Goal: Task Accomplishment & Management: Use online tool/utility

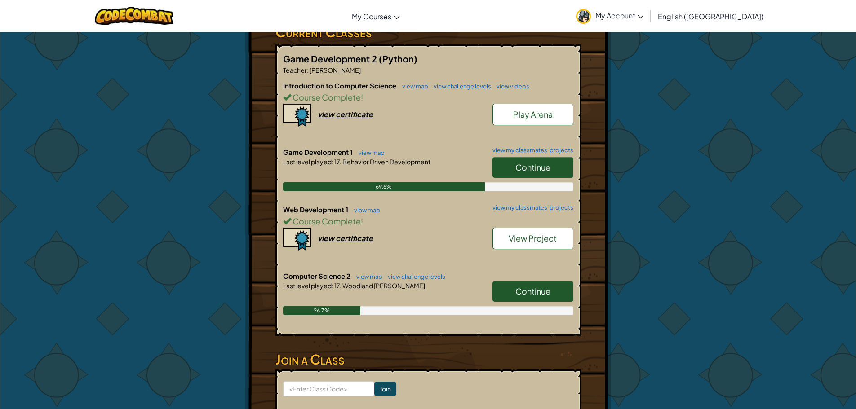
scroll to position [225, 0]
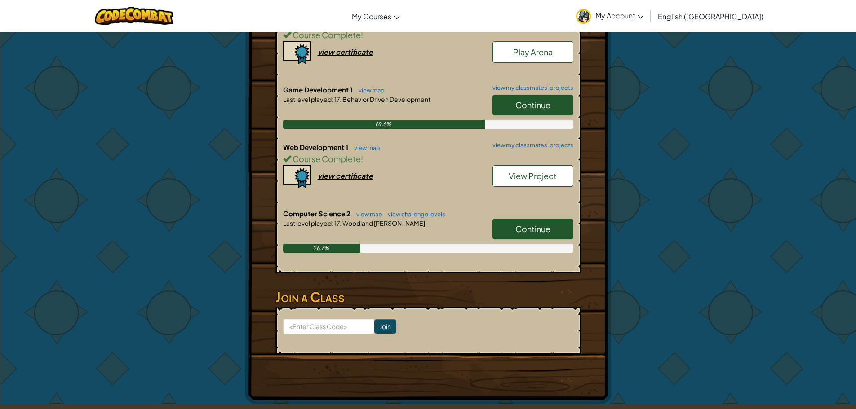
click at [501, 234] on link "Continue" at bounding box center [532, 229] width 81 height 21
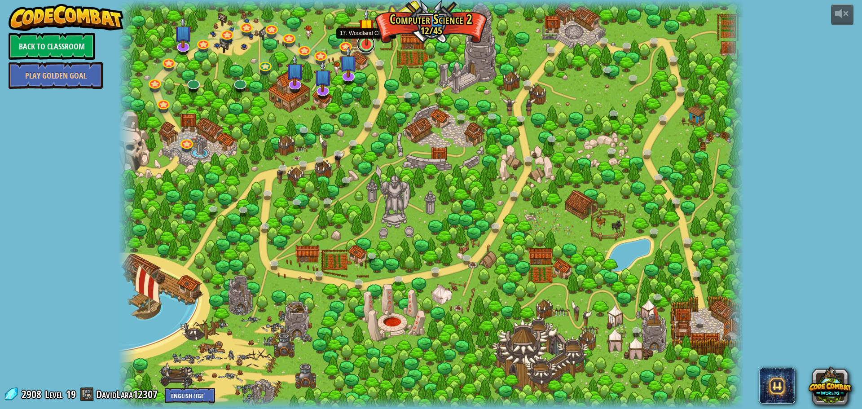
click at [367, 48] on link at bounding box center [366, 44] width 18 height 18
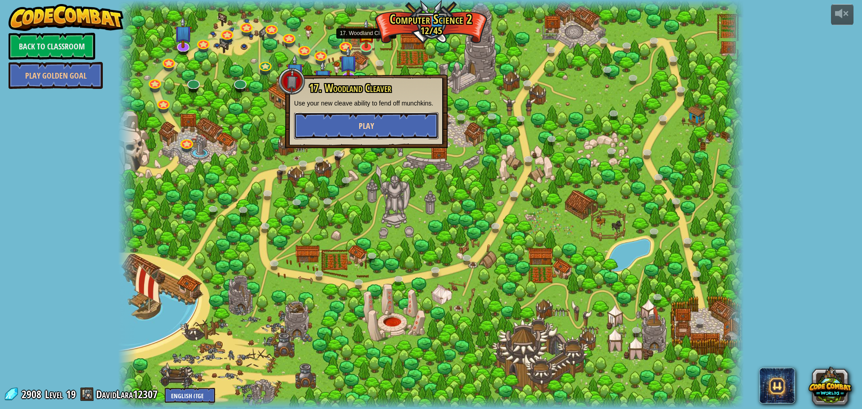
click at [374, 124] on span "Play" at bounding box center [366, 125] width 15 height 11
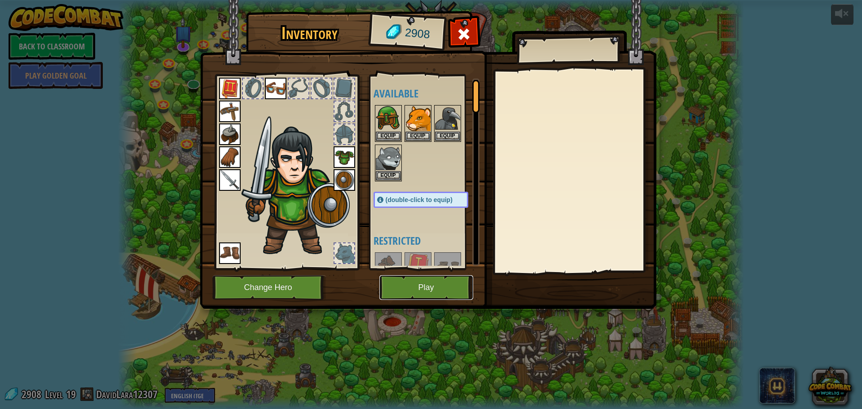
click at [393, 292] on button "Play" at bounding box center [427, 287] width 94 height 25
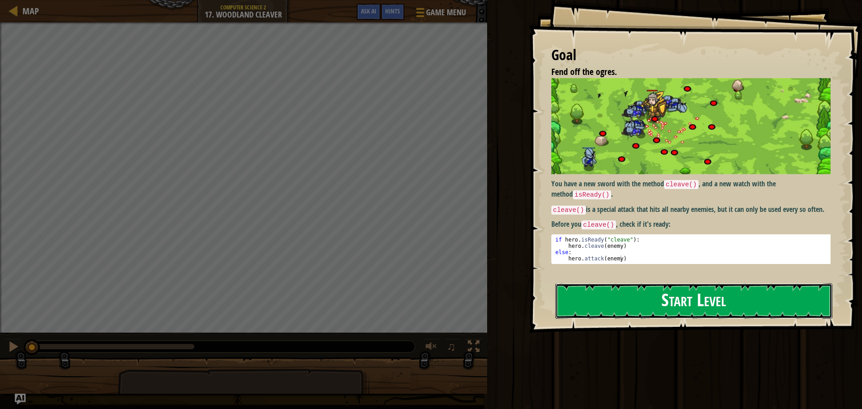
click at [625, 313] on button "Start Level" at bounding box center [694, 300] width 277 height 35
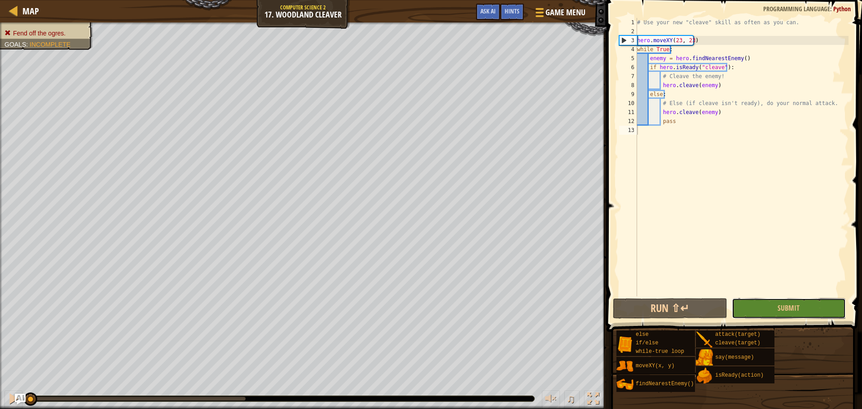
drag, startPoint x: 789, startPoint y: 237, endPoint x: 794, endPoint y: 235, distance: 4.7
click at [793, 236] on div "1 2 3 4 5 6 7 8 9 10 11 12 13 # Use your new "cleave" skill as often as you can…" at bounding box center [733, 183] width 258 height 358
click at [776, 315] on button "Submit" at bounding box center [789, 308] width 114 height 21
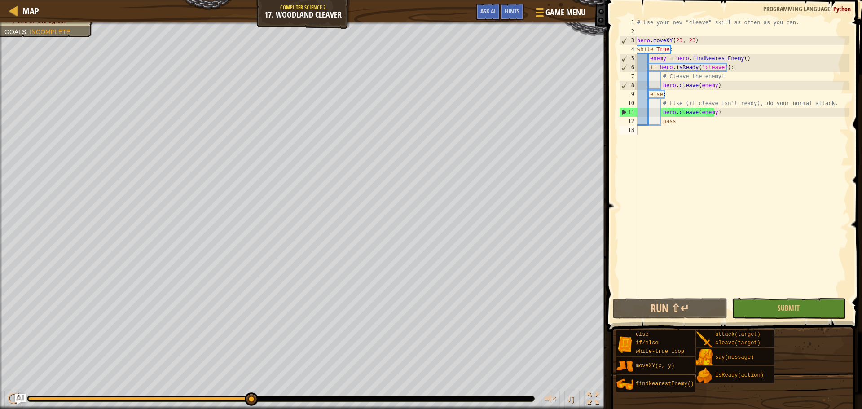
type textarea "pass"
click at [708, 121] on div "# Use your new "cleave" skill as often as you can. hero . moveXY ( 23 , 23 ) wh…" at bounding box center [742, 166] width 213 height 296
click at [488, 13] on span "Ask AI" at bounding box center [488, 11] width 15 height 9
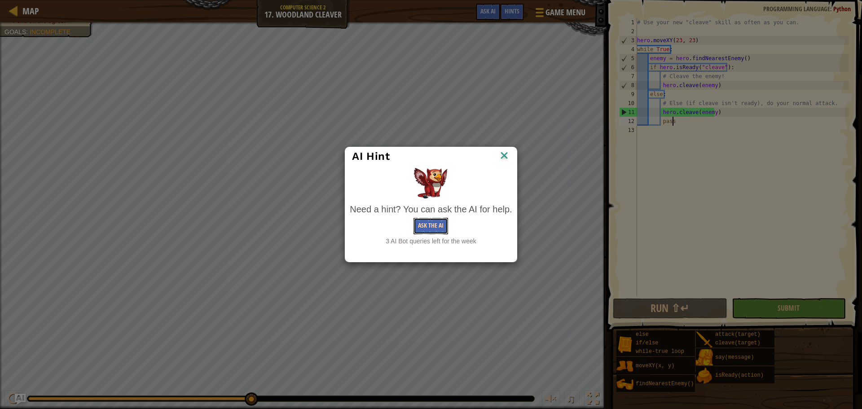
click at [424, 229] on button "Ask the AI" at bounding box center [431, 226] width 35 height 17
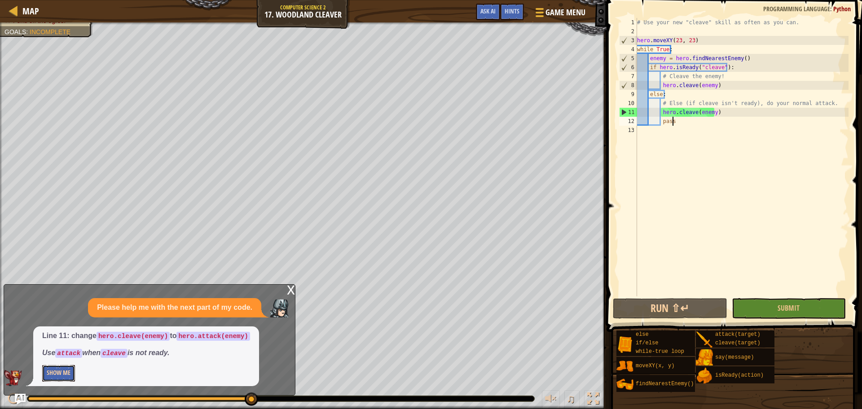
click at [52, 370] on button "Show Me" at bounding box center [58, 373] width 33 height 17
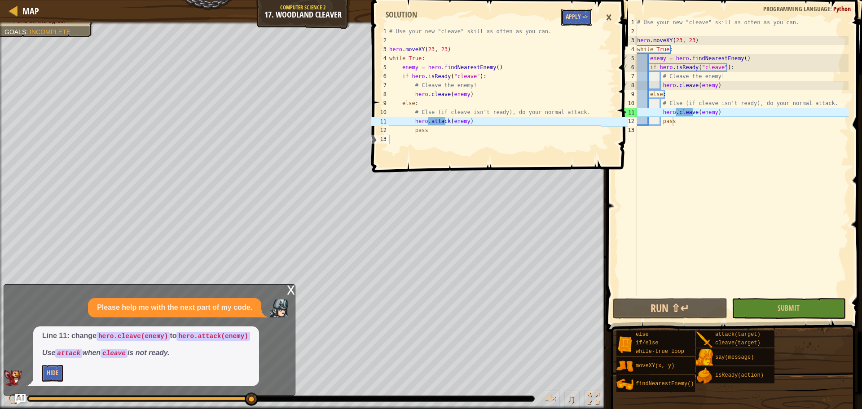
click at [572, 18] on button "Apply =>" at bounding box center [576, 17] width 31 height 17
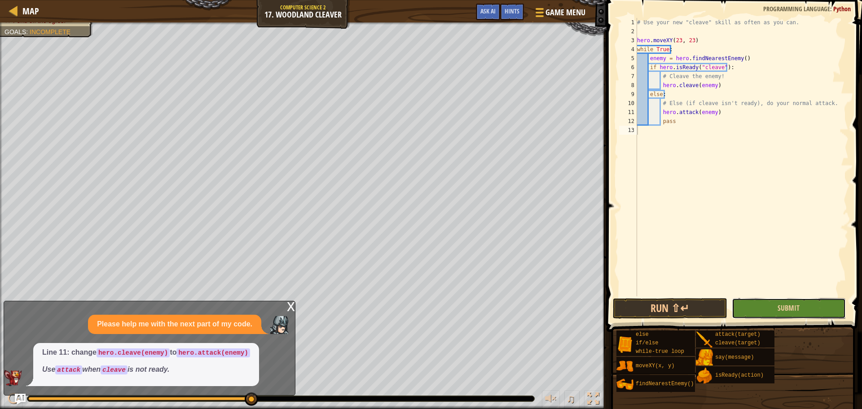
click at [744, 301] on button "Submit" at bounding box center [789, 308] width 114 height 21
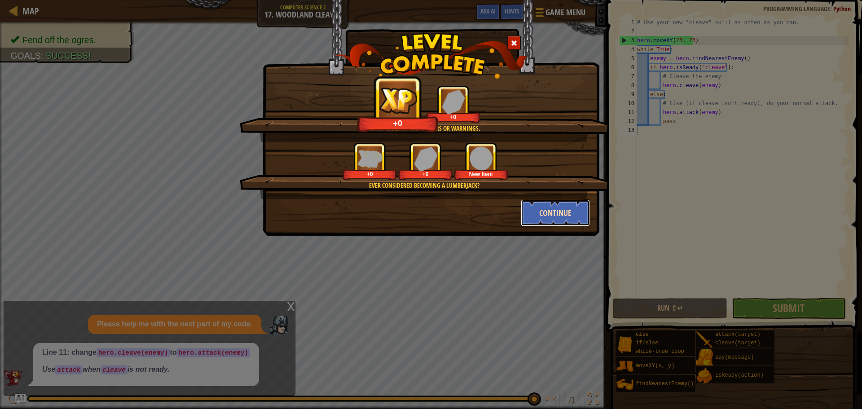
click at [573, 216] on button "Continue" at bounding box center [556, 212] width 70 height 27
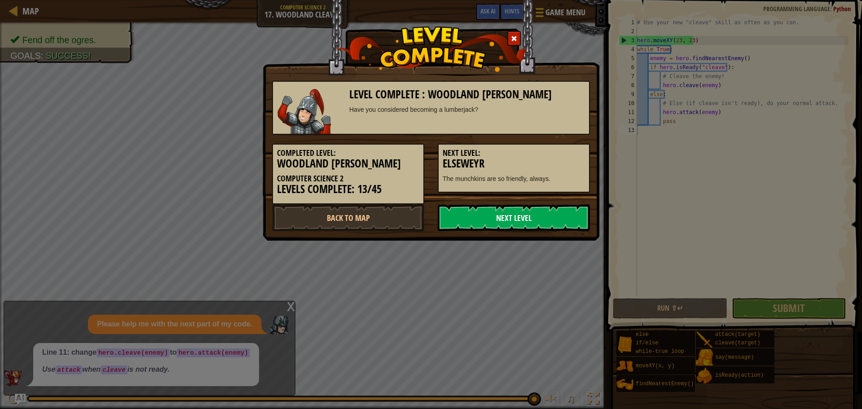
click at [487, 225] on link "Next Level" at bounding box center [514, 217] width 152 height 27
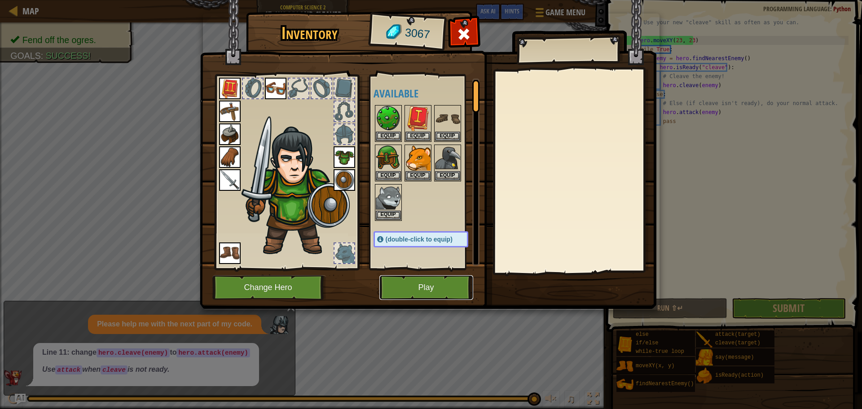
click at [393, 292] on button "Play" at bounding box center [427, 287] width 94 height 25
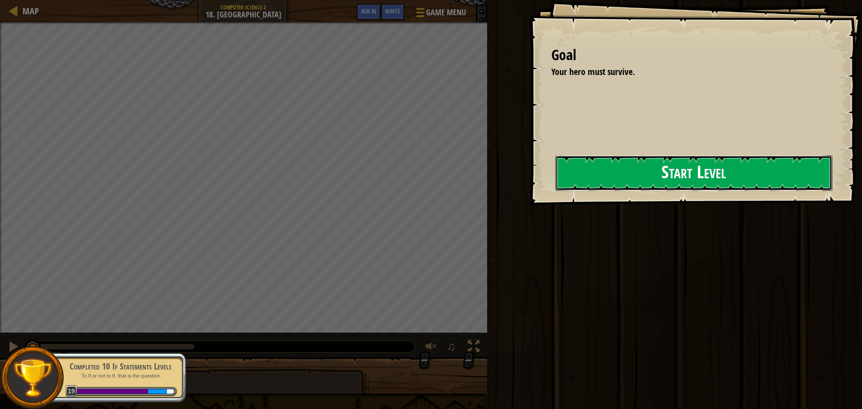
click at [561, 172] on button "Start Level" at bounding box center [694, 172] width 277 height 35
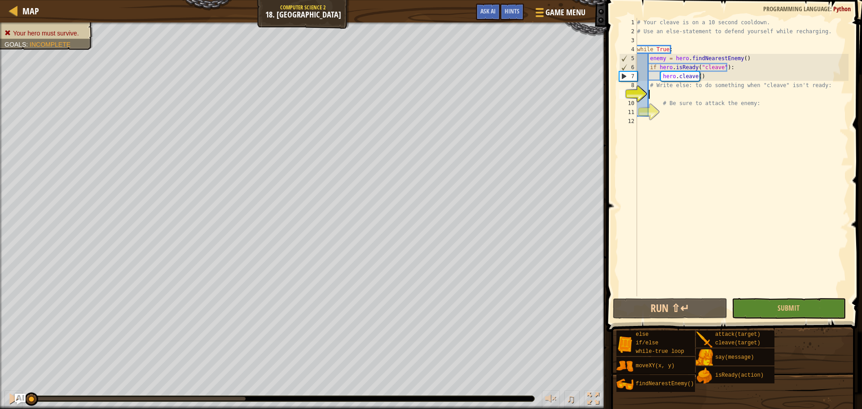
click at [674, 99] on div "# Your cleave is on a 10 second cooldown. # Use an else-statement to defend you…" at bounding box center [742, 166] width 213 height 296
type textarea "# Be sure to attack the enemy:"
click at [674, 93] on div "# Your cleave is on a 10 second cooldown. # Use an else-statement to defend you…" at bounding box center [742, 166] width 213 height 296
type textarea "kyui"
click at [665, 111] on div "# Your cleave is on a 10 second cooldown. # Use an else-statement to defend you…" at bounding box center [742, 166] width 213 height 296
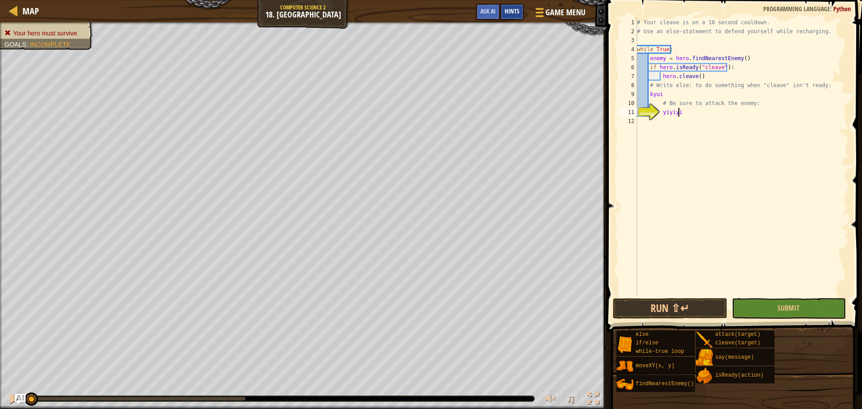
scroll to position [4, 3]
type textarea "yiyiyiy"
click at [492, 12] on span "Ask AI" at bounding box center [488, 11] width 15 height 9
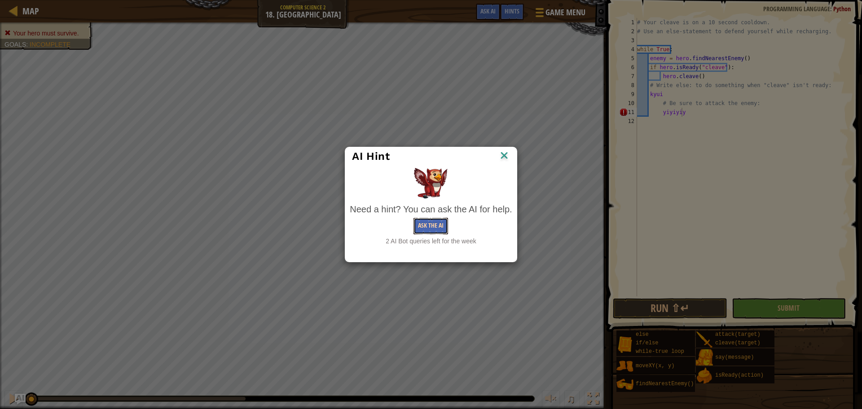
click at [438, 221] on button "Ask the AI" at bounding box center [431, 226] width 35 height 17
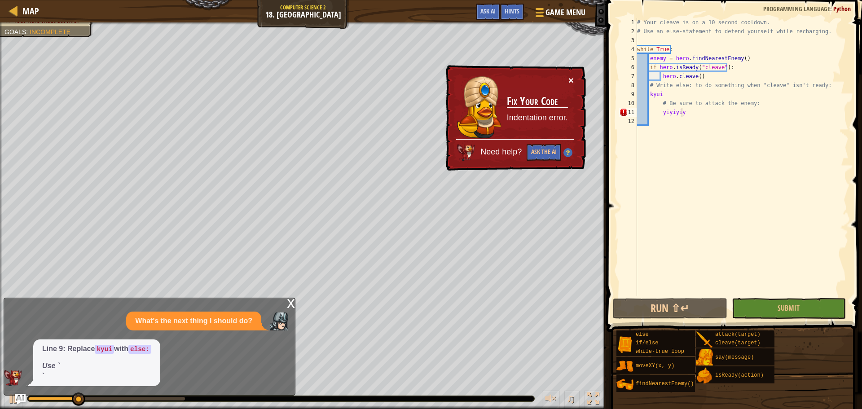
click at [570, 79] on button "×" at bounding box center [571, 79] width 5 height 9
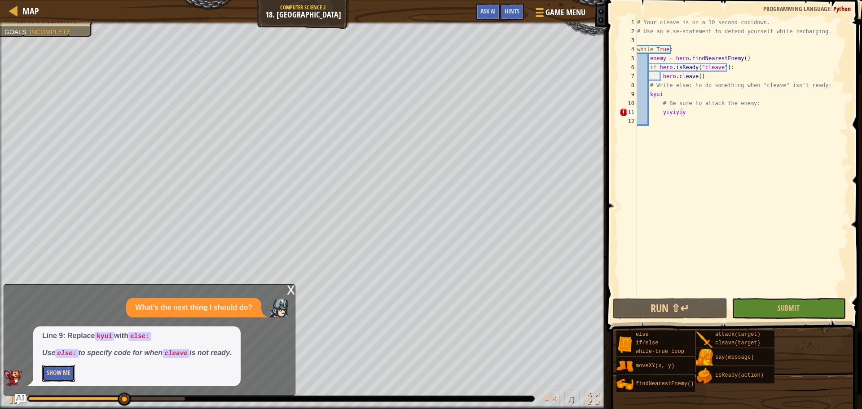
click at [45, 367] on button "Show Me" at bounding box center [58, 373] width 33 height 17
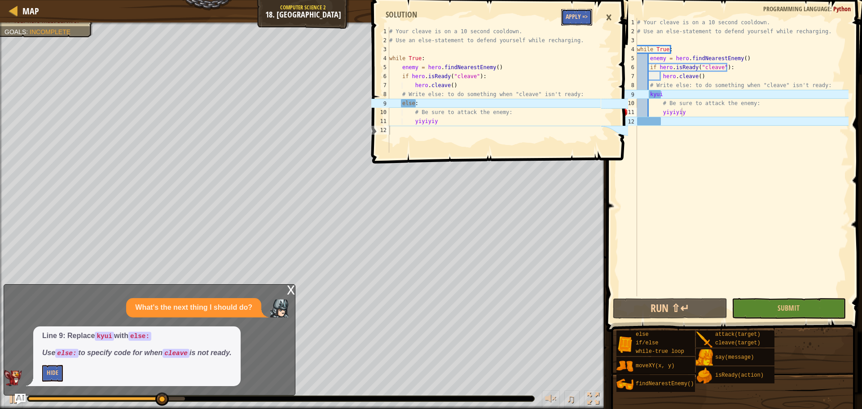
click at [575, 15] on button "Apply =>" at bounding box center [576, 17] width 31 height 17
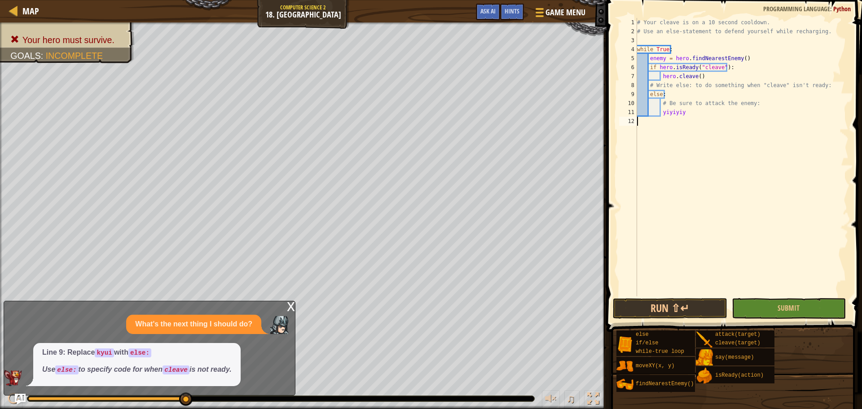
scroll to position [4, 0]
drag, startPoint x: 711, startPoint y: 121, endPoint x: 660, endPoint y: 111, distance: 51.7
click at [660, 111] on div "# Your cleave is on a 10 second cooldown. # Use an else-statement to defend you…" at bounding box center [742, 166] width 213 height 296
type textarea "yiyiyiy"
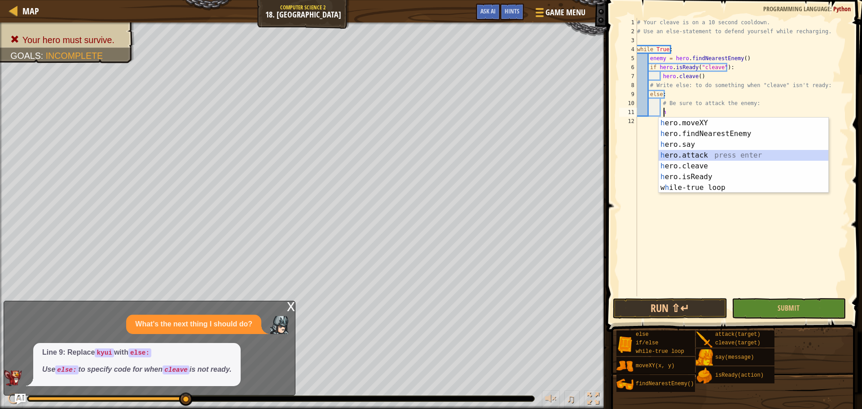
click at [722, 159] on div "h ero.moveXY press enter h ero.findNearestEnemy press enter h ero.say press ent…" at bounding box center [744, 166] width 170 height 97
type textarea "hero.attack(enemy)"
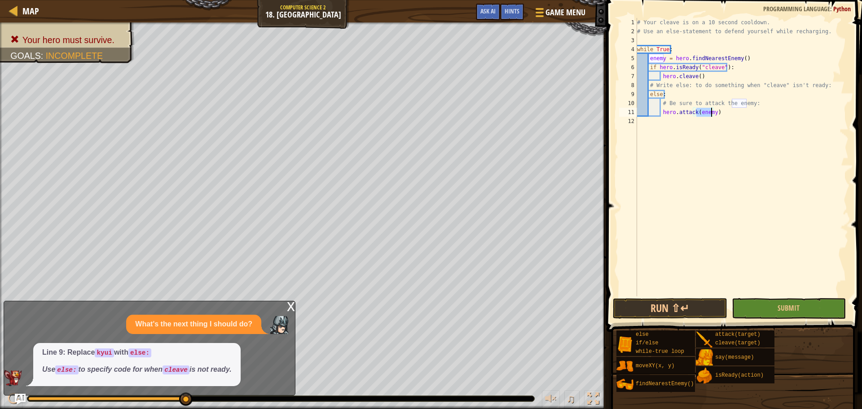
click at [747, 177] on div "# Your cleave is on a 10 second cooldown. # Use an else-statement to defend you…" at bounding box center [742, 166] width 213 height 296
click at [770, 303] on button "Submit" at bounding box center [789, 308] width 114 height 21
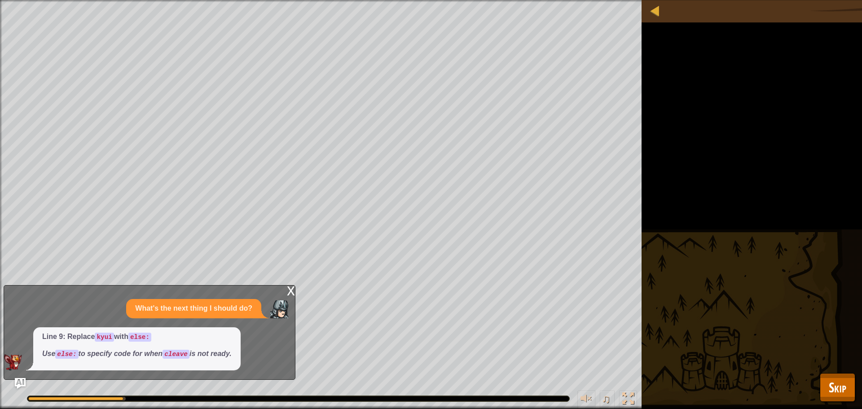
click at [287, 292] on div "x" at bounding box center [291, 290] width 8 height 9
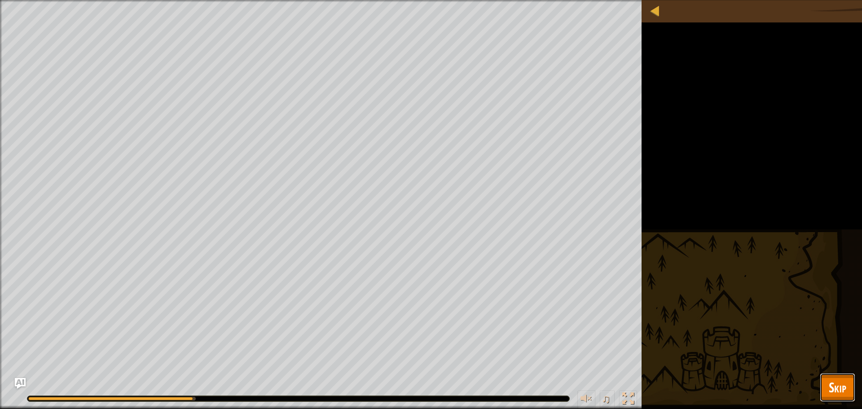
click at [849, 395] on button "Skip" at bounding box center [837, 387] width 35 height 29
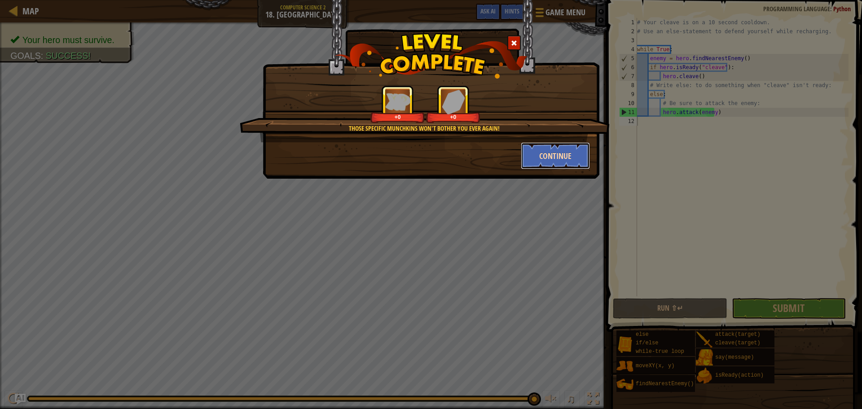
click at [557, 157] on button "Continue" at bounding box center [556, 155] width 70 height 27
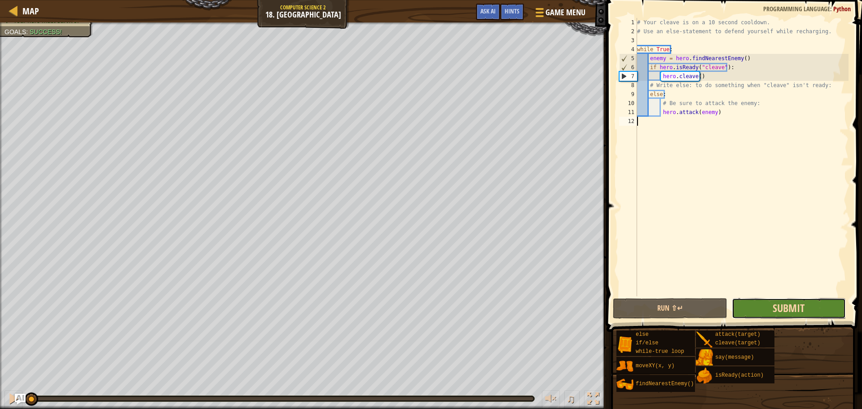
click at [783, 302] on span "Submit" at bounding box center [789, 308] width 32 height 14
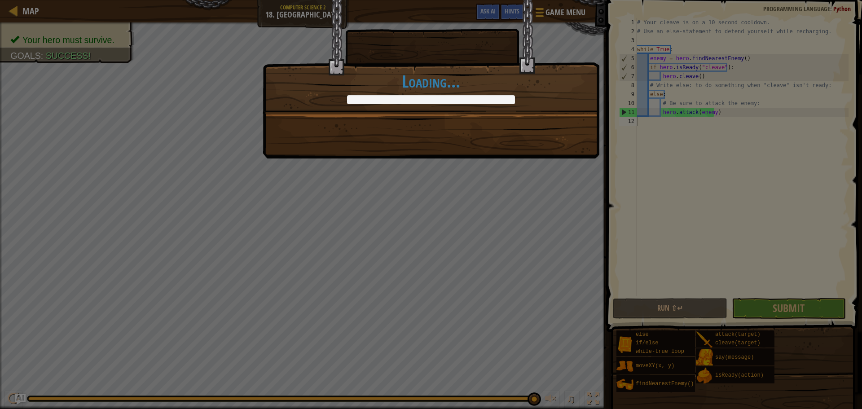
click at [498, 137] on div "Those specific munchkins won't bother you ever again! +59 +0 Continue Loading..." at bounding box center [431, 79] width 337 height 159
click at [475, 198] on div "Those specific munchkins won't bother you ever again! +60 +7 Continue Loading..." at bounding box center [431, 204] width 862 height 409
click at [475, 198] on div "Those specific munchkins won't bother you ever again! +60 +17 Continue Loading.…" at bounding box center [431, 204] width 862 height 409
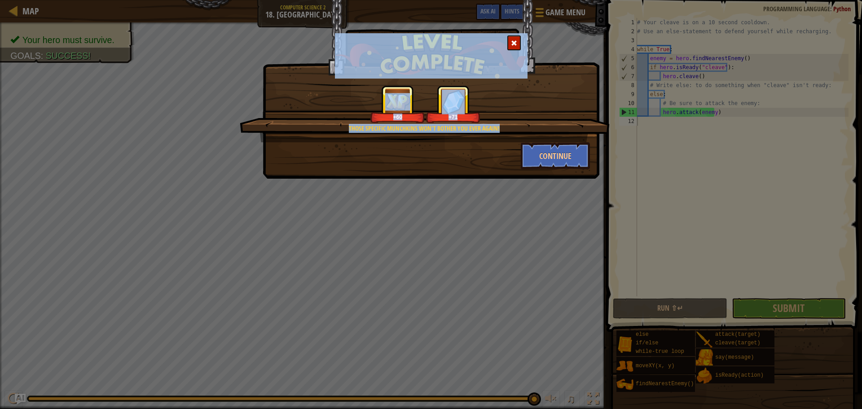
click at [512, 197] on div "Those specific munchkins won't bother you ever again! +60 +71 Continue" at bounding box center [431, 204] width 862 height 409
click at [511, 45] on div at bounding box center [514, 42] width 13 height 15
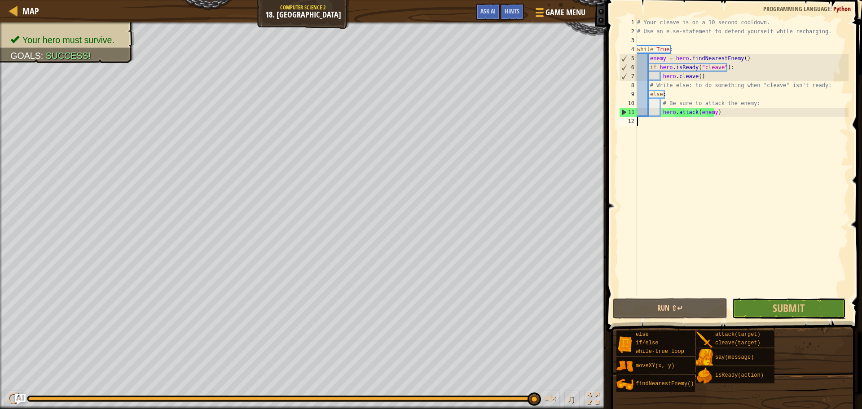
click at [788, 313] on span "Submit" at bounding box center [789, 308] width 32 height 14
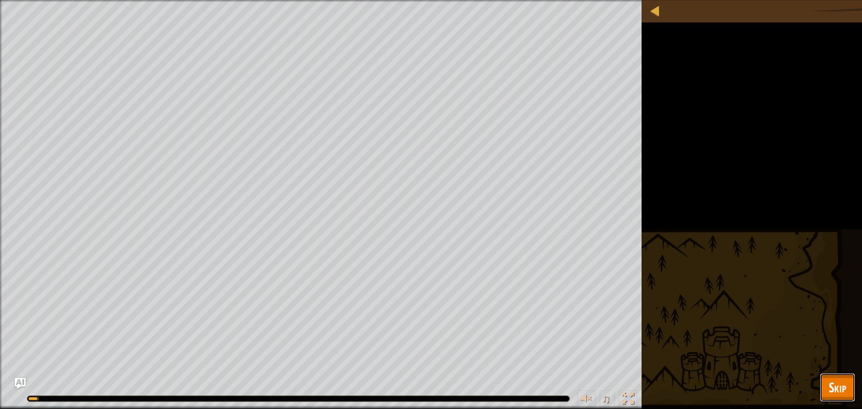
click at [839, 381] on span "Skip" at bounding box center [838, 387] width 18 height 18
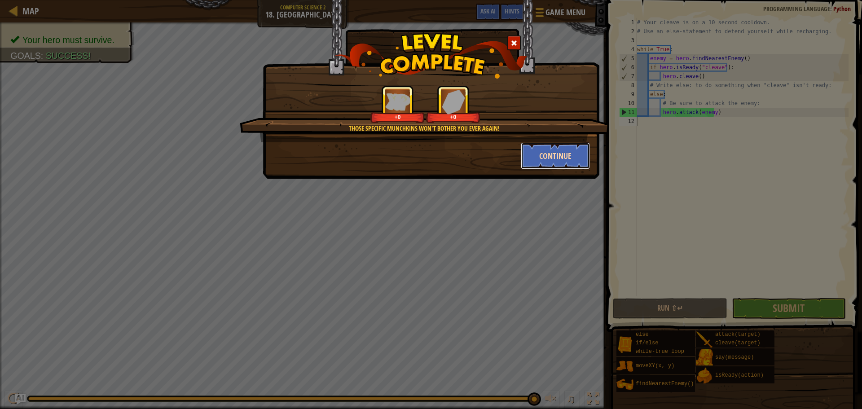
click at [558, 151] on button "Continue" at bounding box center [556, 155] width 70 height 27
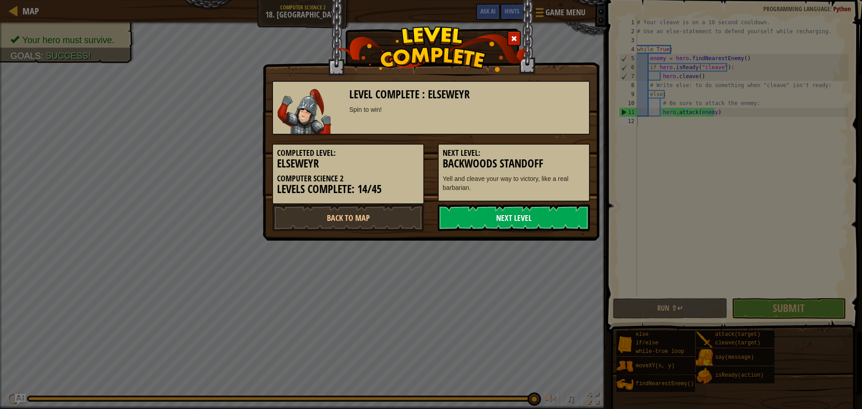
click at [526, 221] on link "Next Level" at bounding box center [514, 217] width 152 height 27
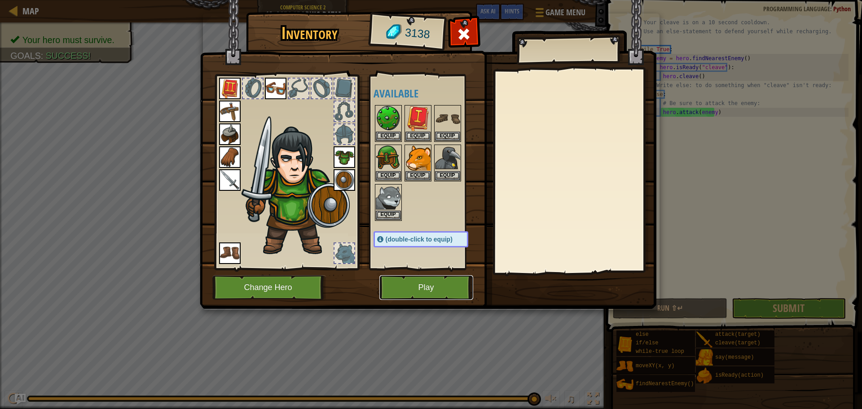
click at [421, 279] on button "Play" at bounding box center [427, 287] width 94 height 25
